Goal: Check status: Check status

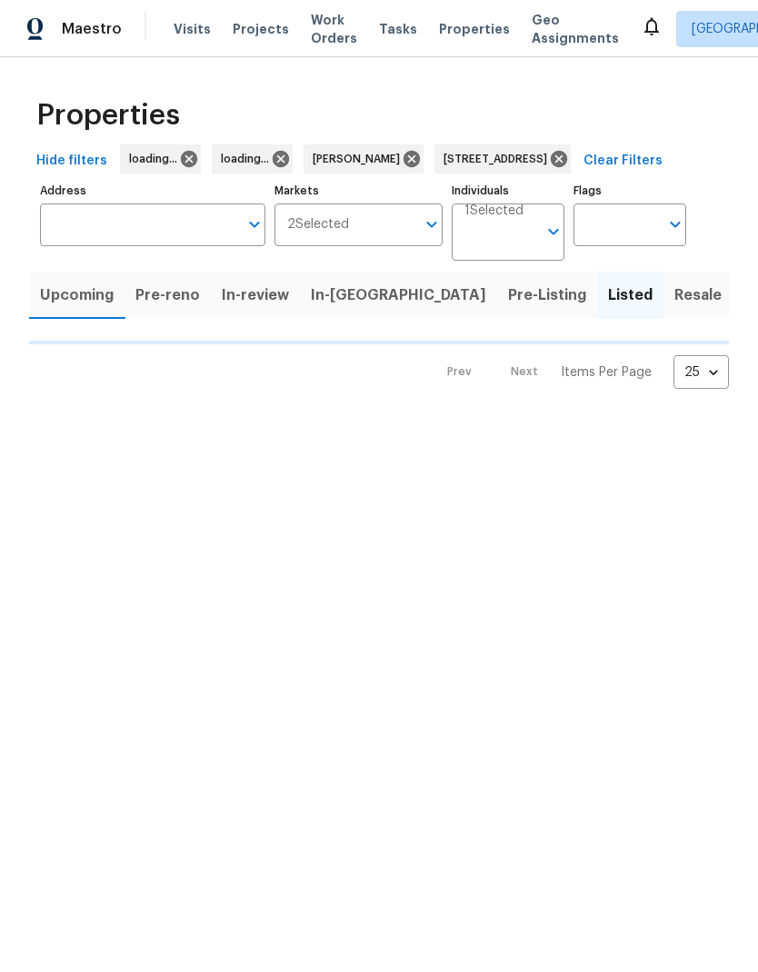
type input "[STREET_ADDRESS]"
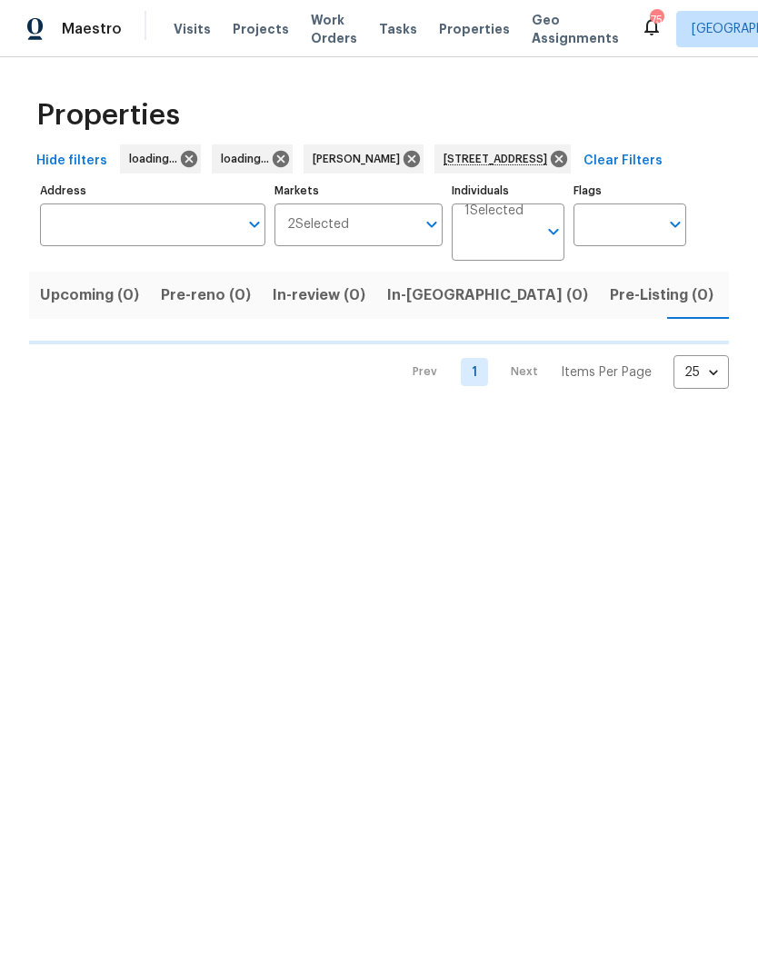
type input "[STREET_ADDRESS]"
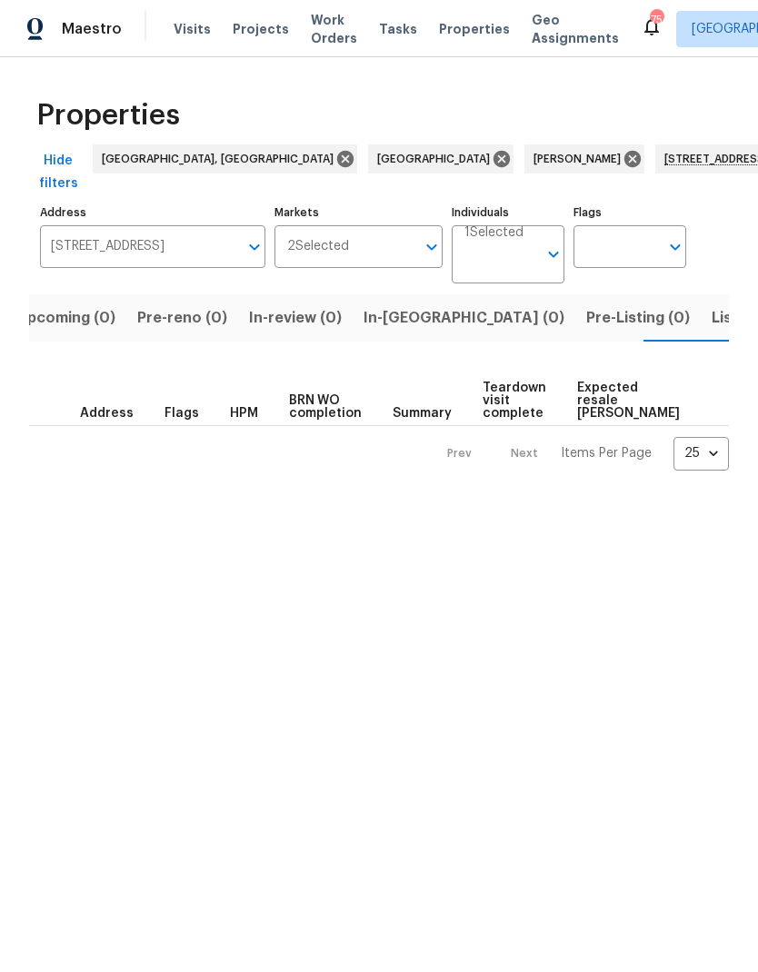
scroll to position [0, 29]
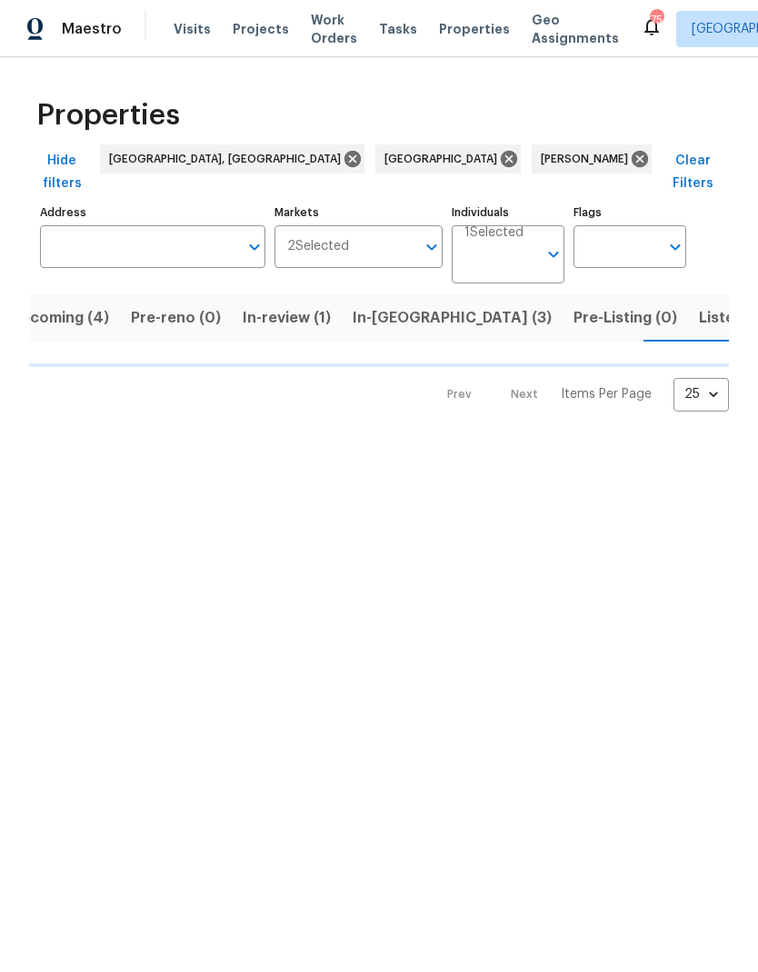
scroll to position [0, 40]
click at [688, 305] on span "Listed (36)" at bounding box center [727, 317] width 78 height 25
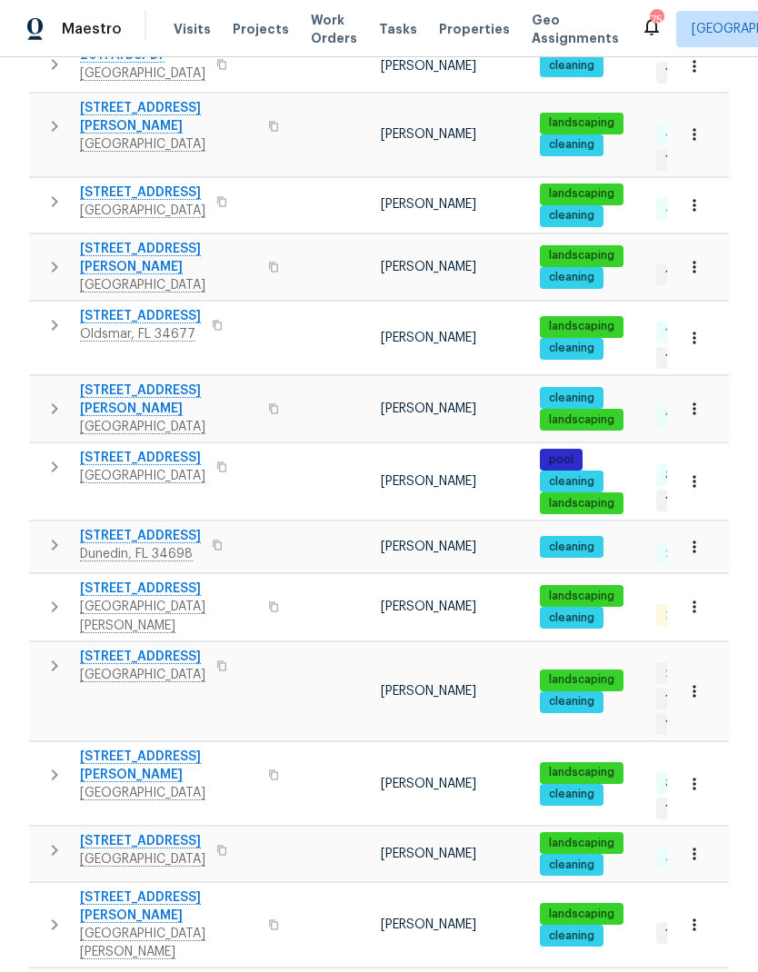
scroll to position [619, 0]
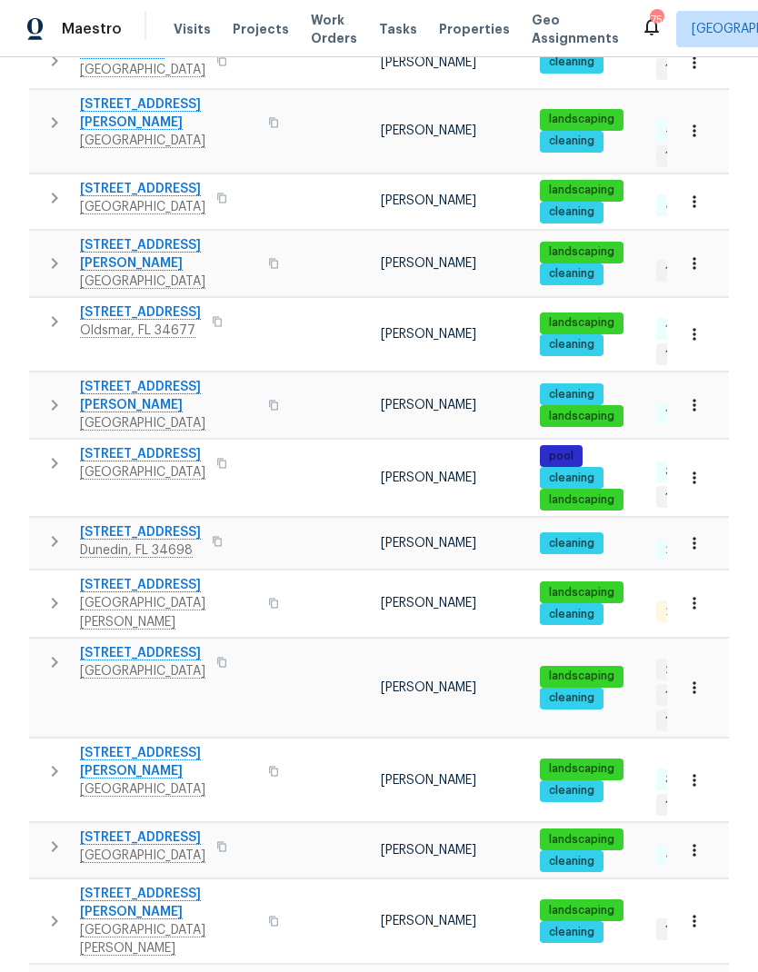
click at [54, 452] on icon "button" at bounding box center [55, 463] width 22 height 22
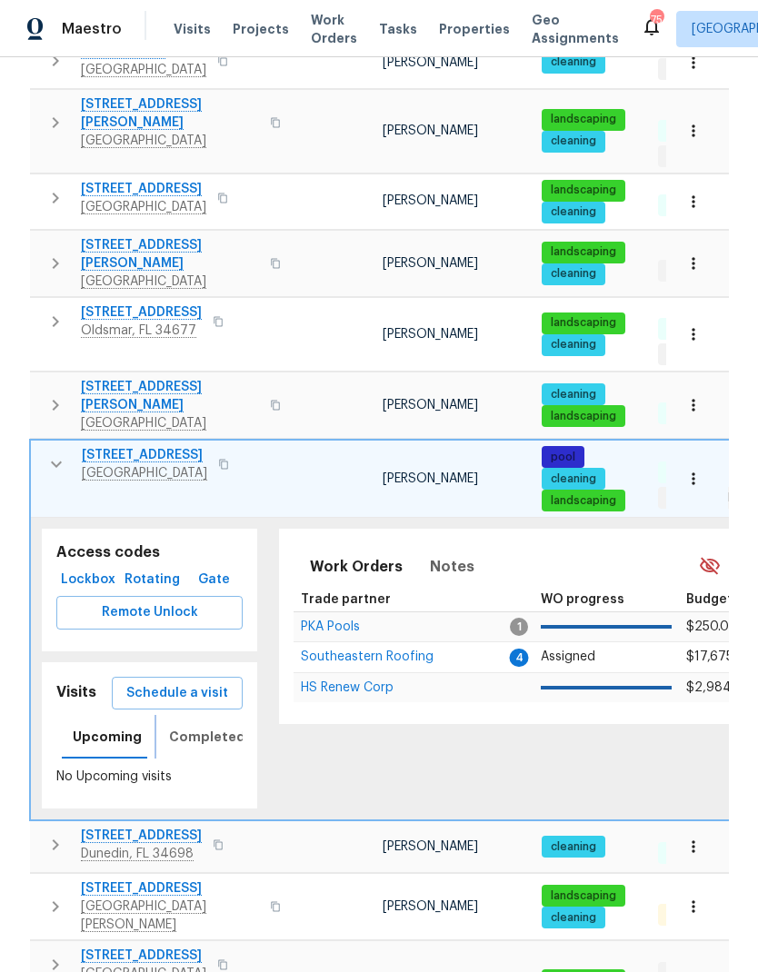
click at [177, 726] on span "Completed" at bounding box center [207, 737] width 76 height 23
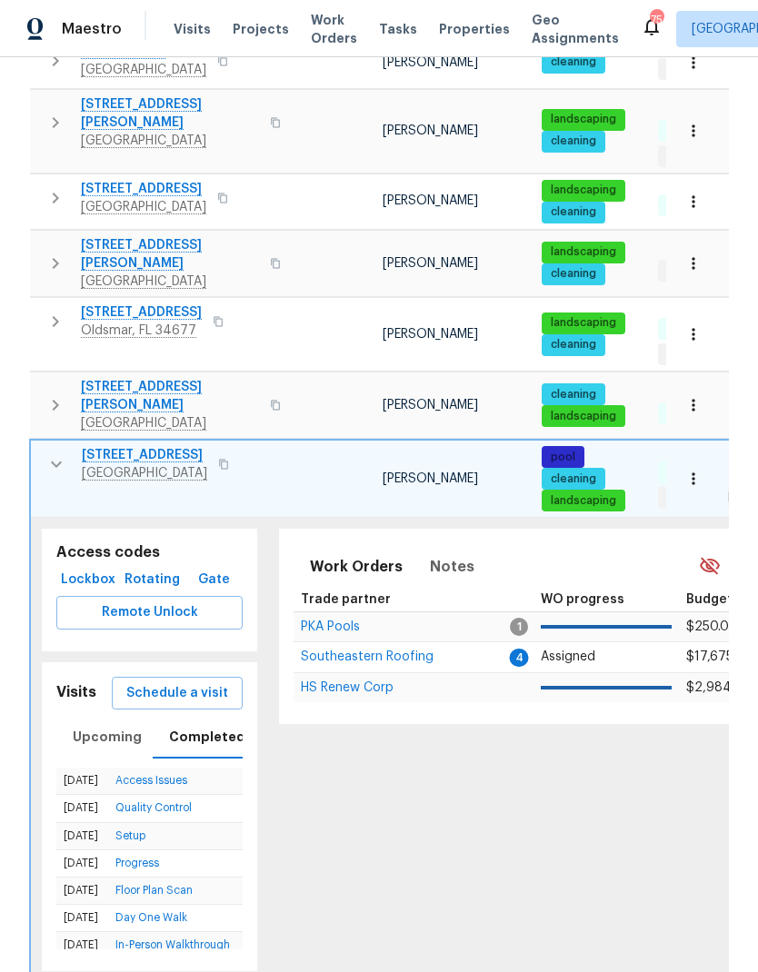
click at [54, 453] on icon "button" at bounding box center [56, 464] width 22 height 22
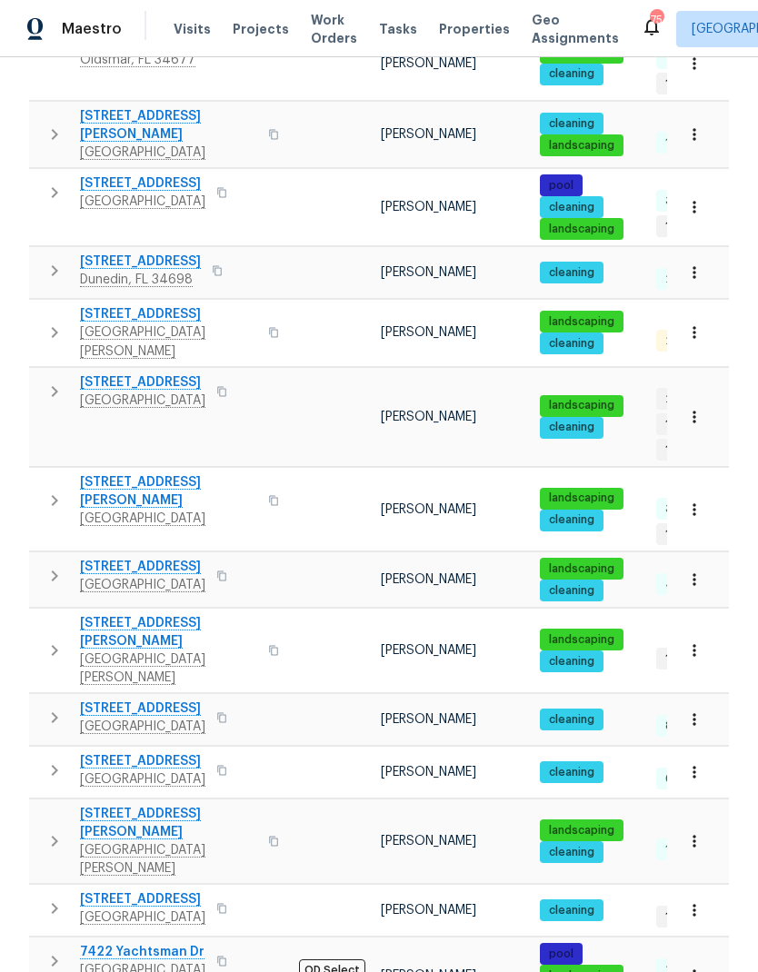
scroll to position [889, 0]
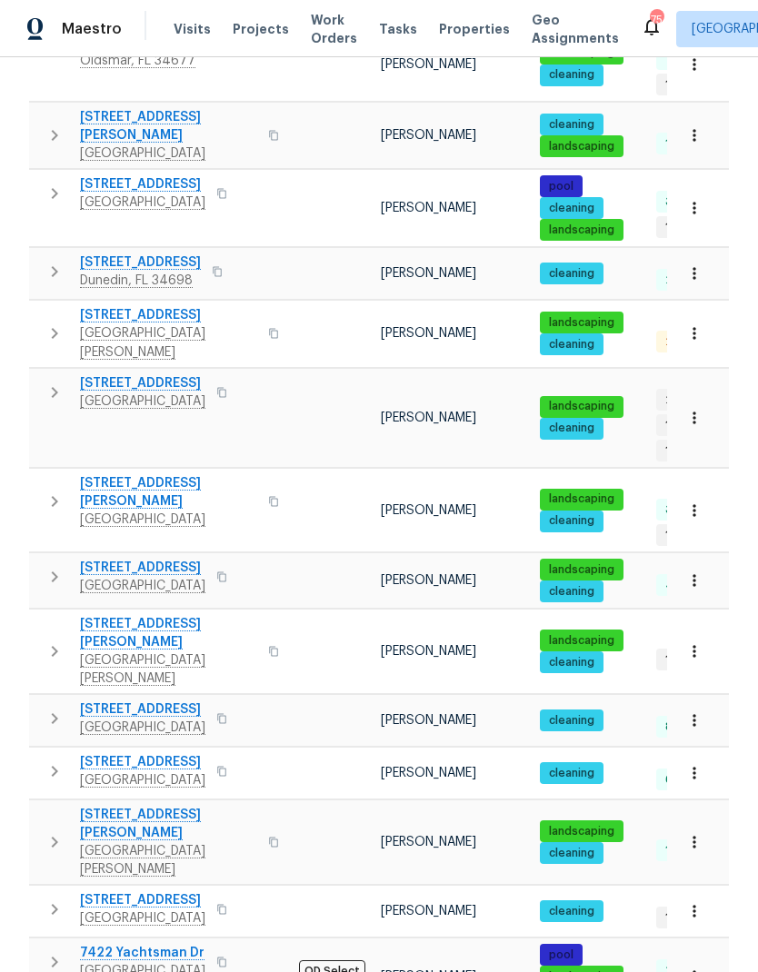
click at [61, 566] on icon "button" at bounding box center [55, 577] width 22 height 22
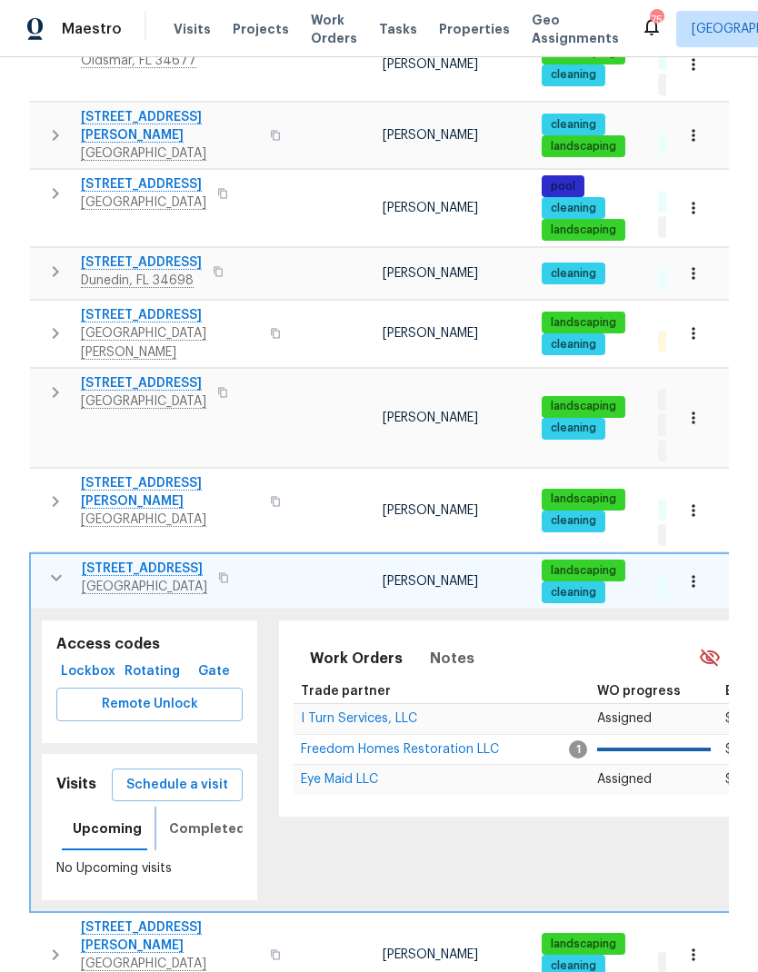
click at [169, 807] on button "Completed" at bounding box center [207, 829] width 98 height 44
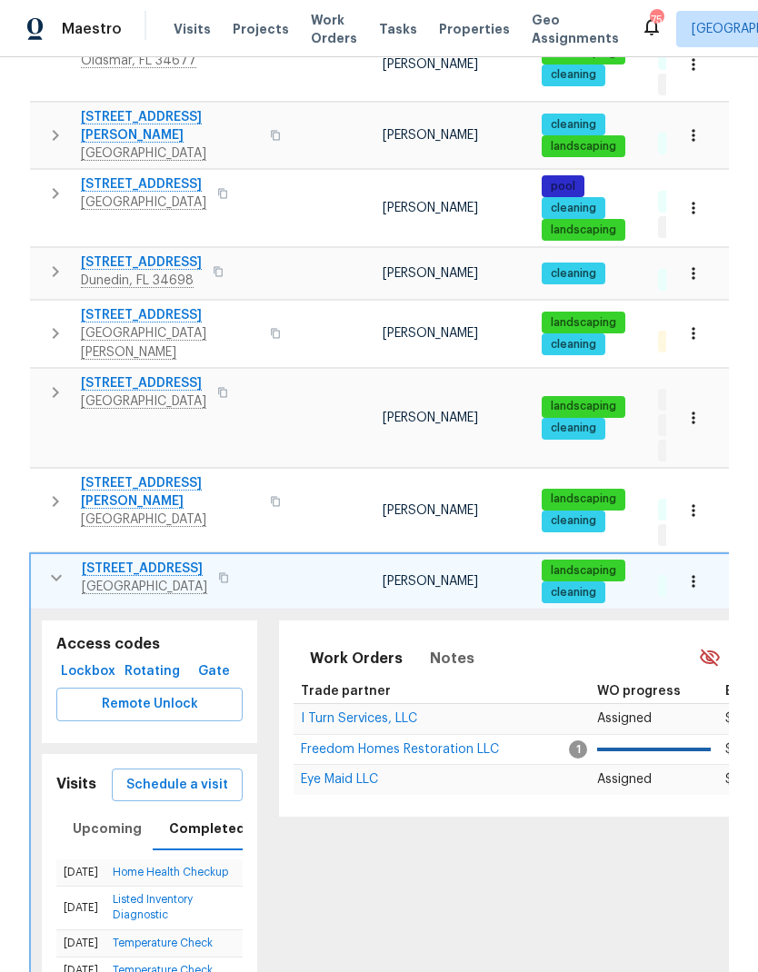
click at [55, 567] on icon "button" at bounding box center [56, 578] width 22 height 22
